Goal: Information Seeking & Learning: Learn about a topic

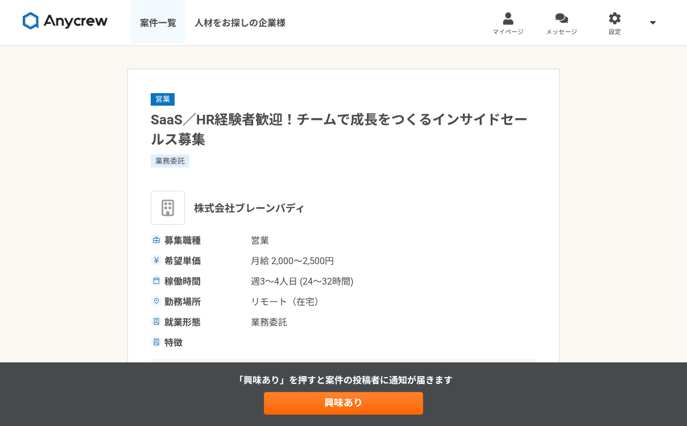
click at [165, 24] on link "案件一覧" at bounding box center [158, 22] width 55 height 45
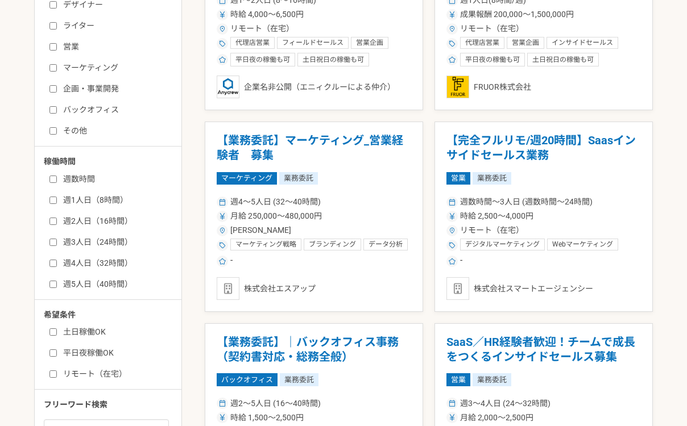
scroll to position [318, 0]
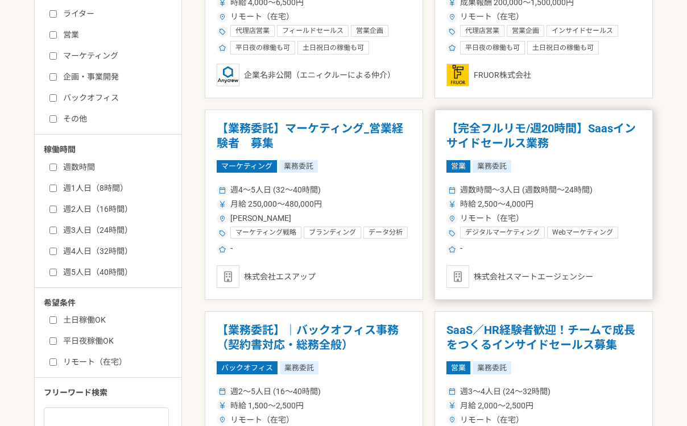
click at [520, 127] on h1 "【完全フルリモ/週20時間】Saasインサイドセールス業務" at bounding box center [543, 136] width 194 height 29
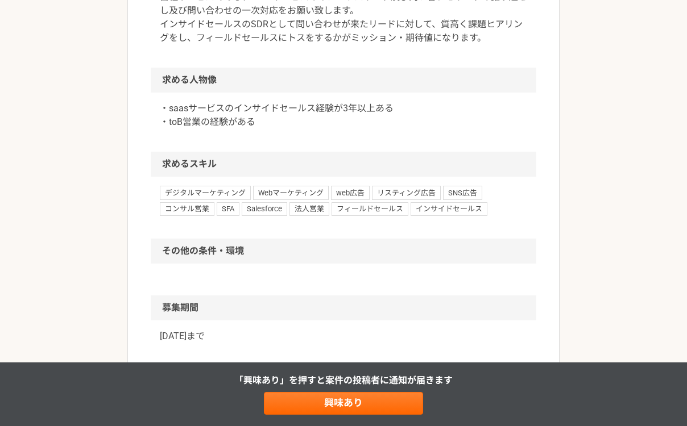
scroll to position [455, 0]
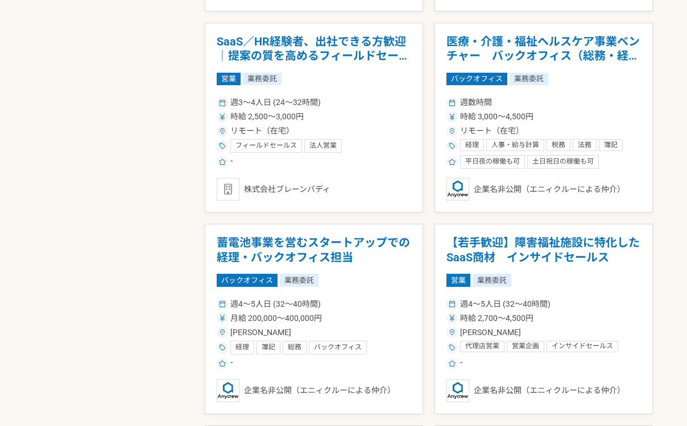
scroll to position [964, 0]
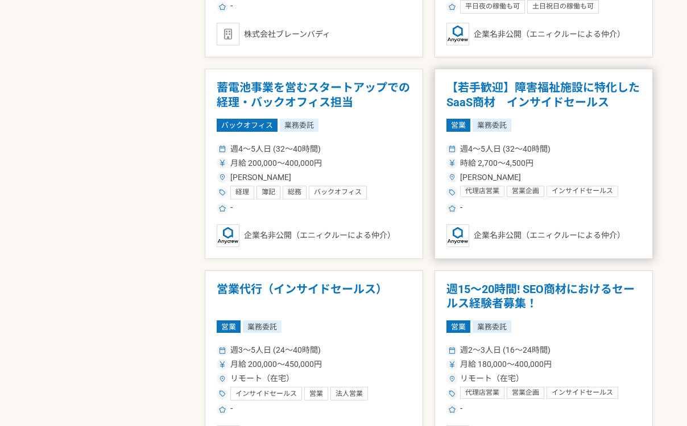
click at [526, 97] on h1 "【若手歓迎】障害福祉施設に特化したSaaS商材　インサイドセールス" at bounding box center [543, 95] width 194 height 29
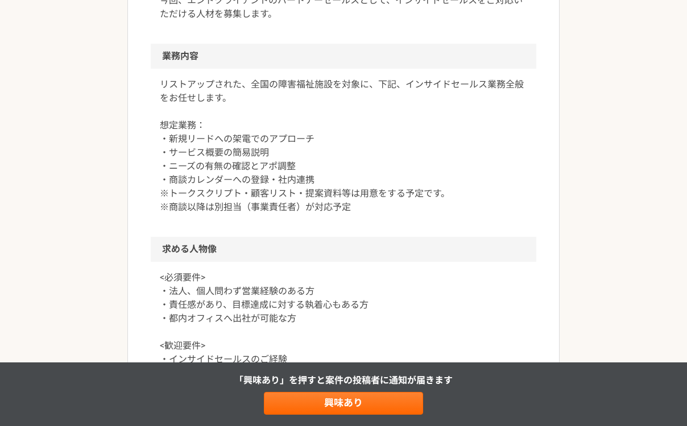
scroll to position [431, 0]
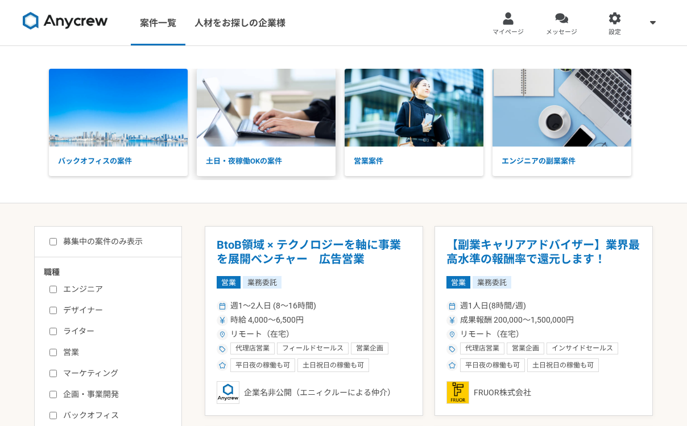
click at [256, 163] on p "土日・夜稼働OKの案件" at bounding box center [266, 162] width 139 height 30
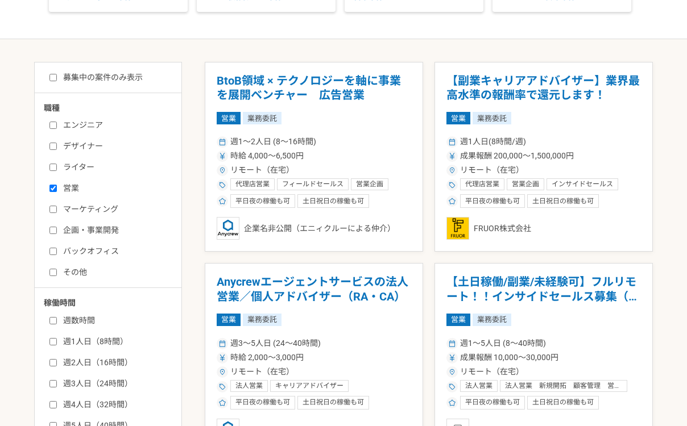
scroll to position [301, 0]
